Goal: Information Seeking & Learning: Find specific fact

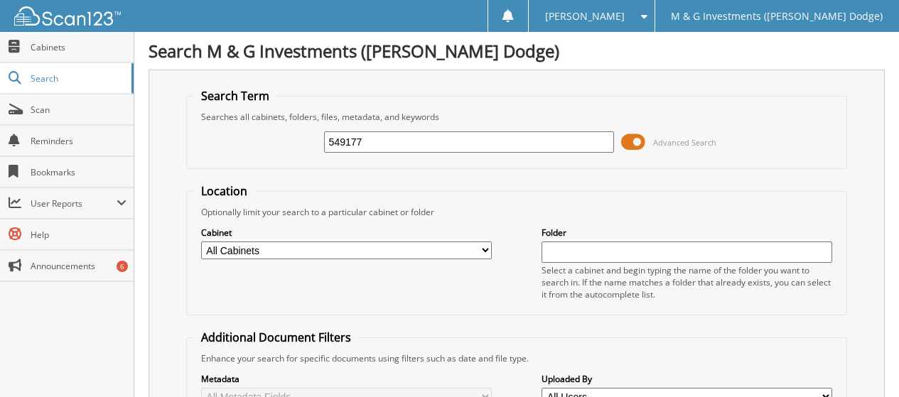
type input "549177"
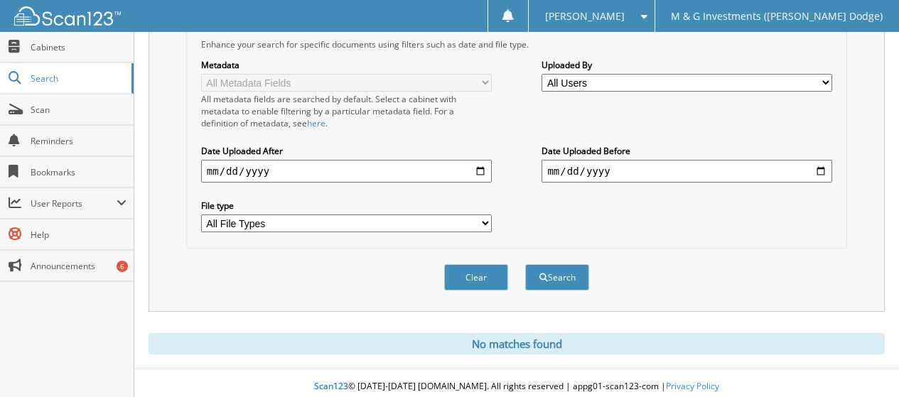
scroll to position [322, 0]
